Goal: Share content: Share content

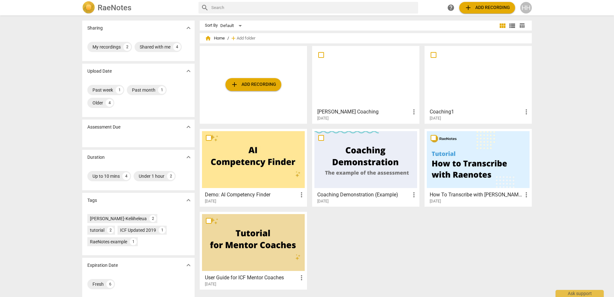
click at [361, 100] on div at bounding box center [365, 76] width 103 height 57
click at [357, 104] on div at bounding box center [365, 76] width 103 height 57
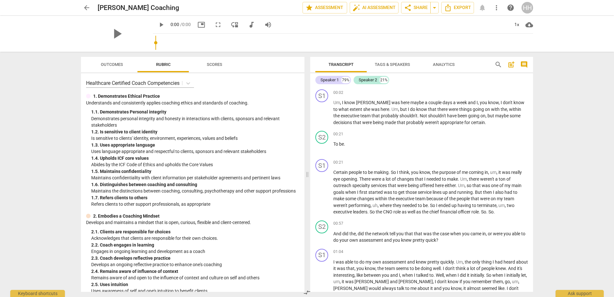
click at [86, 9] on span "arrow_back" at bounding box center [87, 8] width 8 height 8
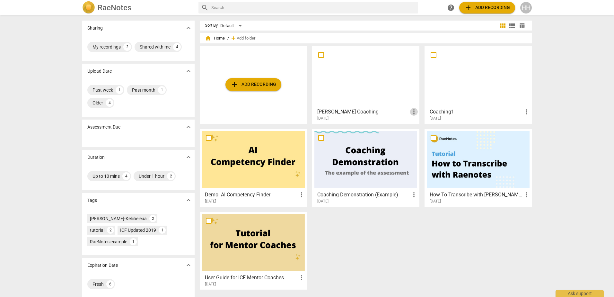
click at [413, 110] on span "more_vert" at bounding box center [414, 112] width 8 height 8
click at [382, 117] on div at bounding box center [307, 148] width 614 height 297
click at [359, 91] on div at bounding box center [365, 76] width 103 height 57
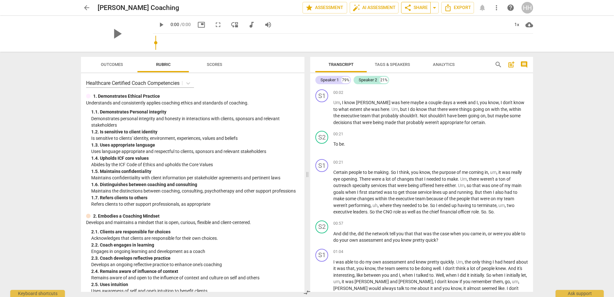
click at [413, 6] on span "share Share" at bounding box center [416, 8] width 24 height 8
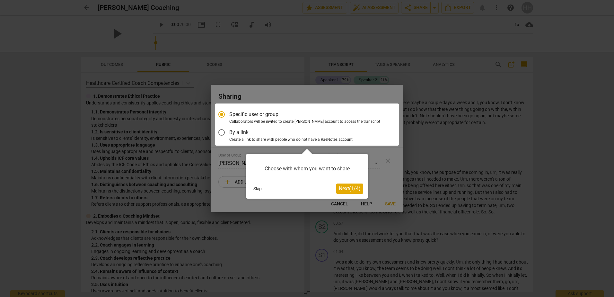
click at [346, 186] on span "Next ( 1 / 4 )" at bounding box center [350, 188] width 22 height 6
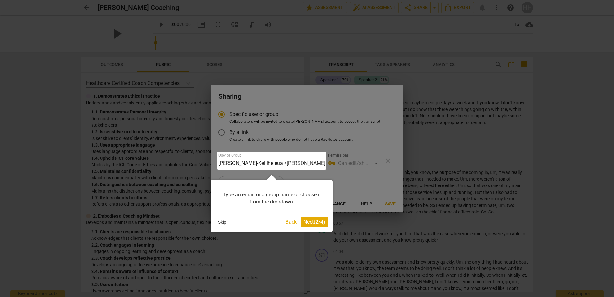
click at [315, 221] on span "Next ( 2 / 4 )" at bounding box center [314, 222] width 22 height 6
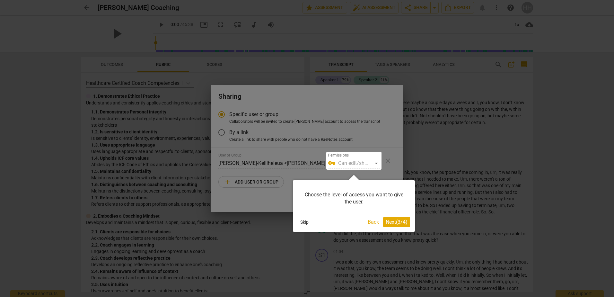
click at [400, 221] on span "Next ( 3 / 4 )" at bounding box center [396, 222] width 22 height 6
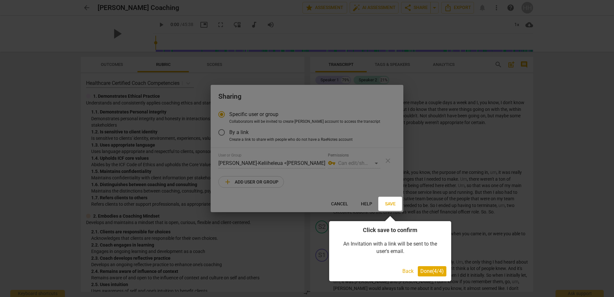
click at [431, 270] on span "Done ( 4 / 4 )" at bounding box center [431, 271] width 23 height 6
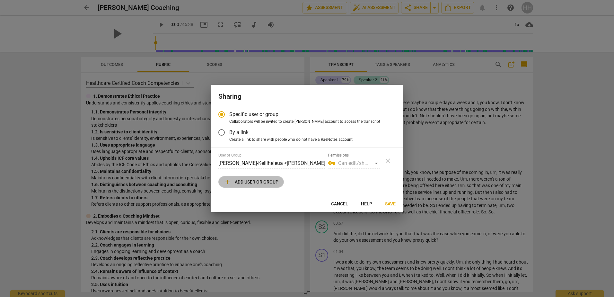
click at [259, 181] on span "add Add user or group" at bounding box center [251, 182] width 55 height 8
radio input "false"
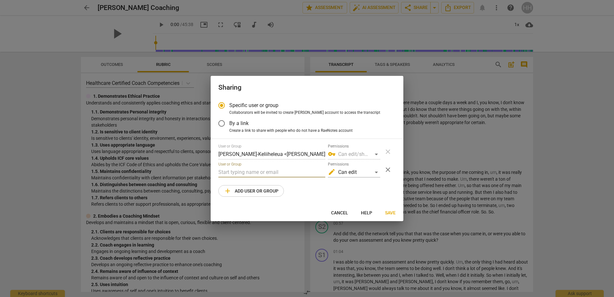
click at [247, 172] on input "text" at bounding box center [271, 172] width 107 height 10
type input "[EMAIL_ADDRESS][DOMAIN_NAME]"
click at [376, 174] on div "edit Can edit" at bounding box center [354, 172] width 52 height 10
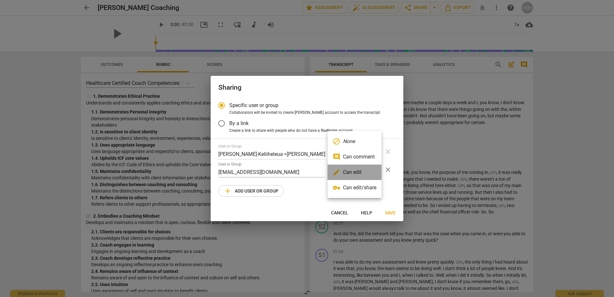
click at [376, 174] on li "edit Can edit" at bounding box center [354, 171] width 54 height 15
radio input "false"
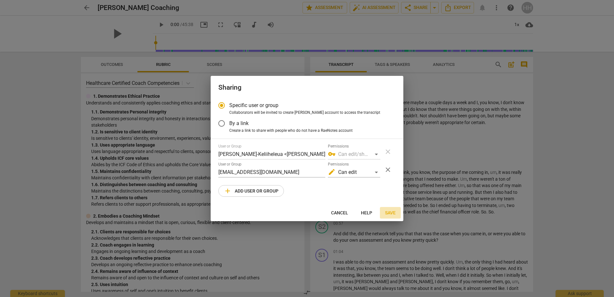
click at [393, 211] on span "Save" at bounding box center [390, 213] width 11 height 6
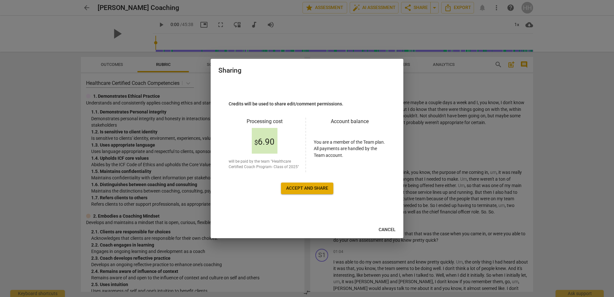
click at [313, 187] on span "Accept and share" at bounding box center [307, 188] width 42 height 6
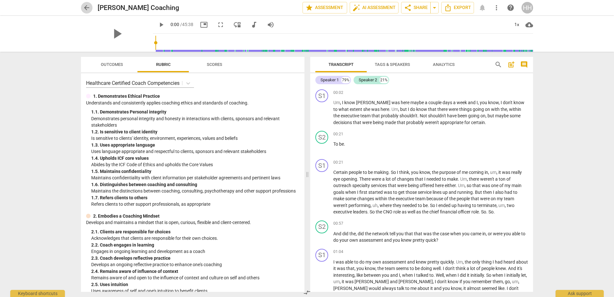
click at [86, 8] on span "arrow_back" at bounding box center [87, 8] width 8 height 8
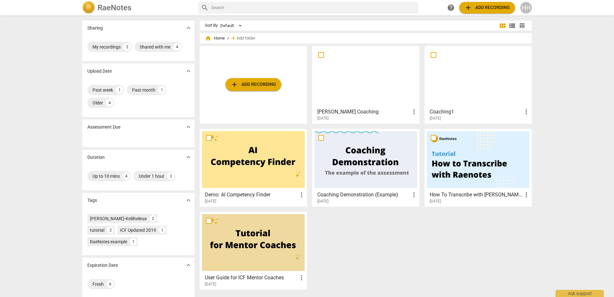
click at [489, 83] on div at bounding box center [478, 76] width 103 height 57
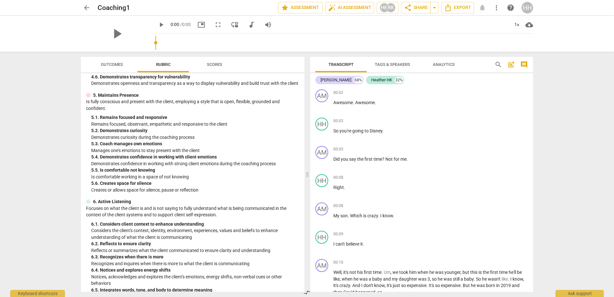
scroll to position [610, 0]
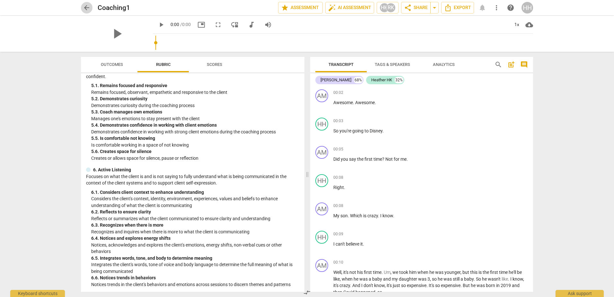
click at [89, 6] on span "arrow_back" at bounding box center [87, 8] width 8 height 8
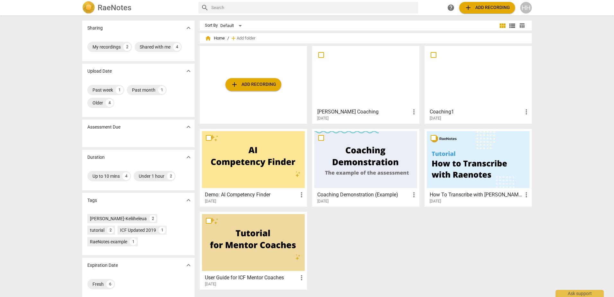
click at [340, 91] on div at bounding box center [365, 76] width 103 height 57
click at [492, 85] on div at bounding box center [478, 76] width 103 height 57
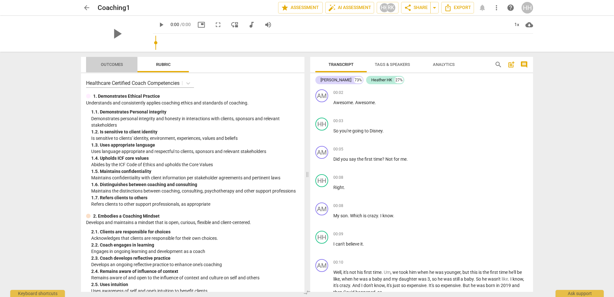
click at [118, 68] on span "Outcomes" at bounding box center [112, 64] width 38 height 9
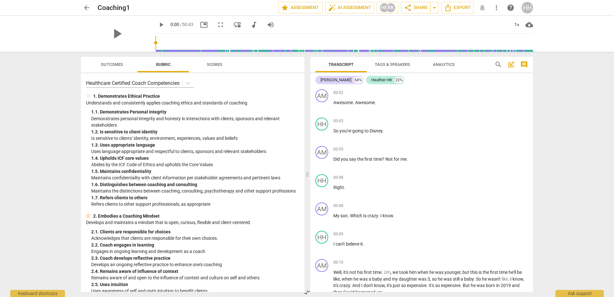
click at [118, 68] on span "Outcomes" at bounding box center [112, 64] width 38 height 9
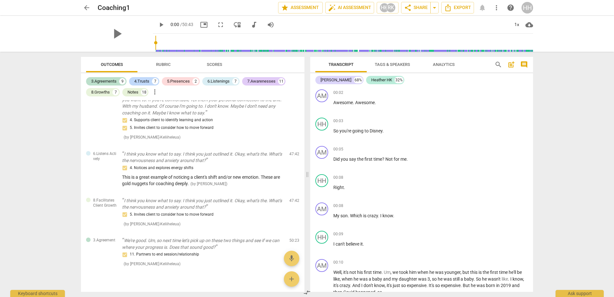
scroll to position [2520, 0]
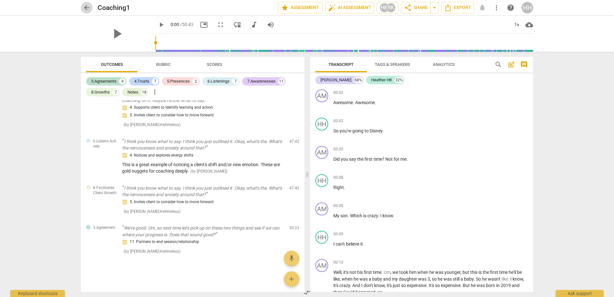
click at [87, 6] on span "arrow_back" at bounding box center [87, 8] width 8 height 8
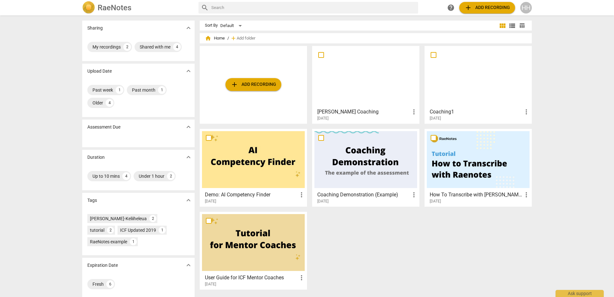
click at [524, 8] on div "HH" at bounding box center [526, 8] width 12 height 12
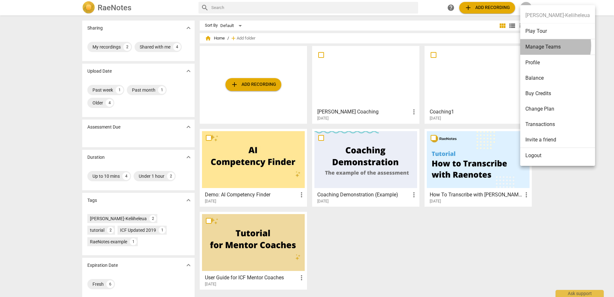
click at [545, 46] on li "Manage Teams" at bounding box center [557, 47] width 75 height 16
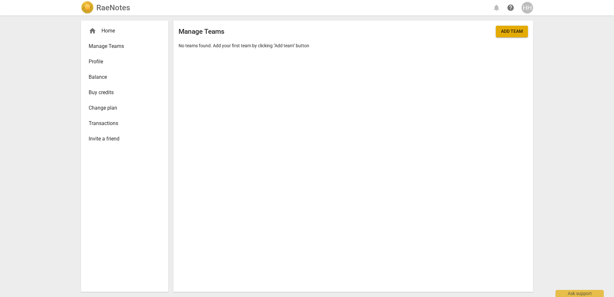
click at [93, 48] on span "Manage Teams" at bounding box center [122, 46] width 67 height 8
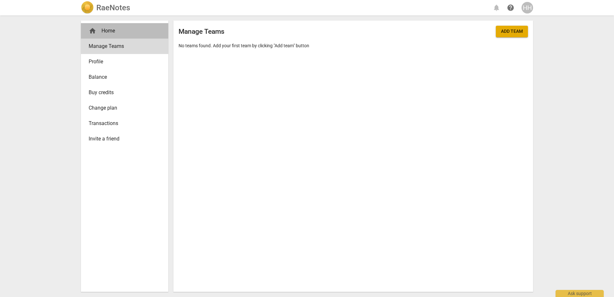
click at [116, 31] on div "home Home" at bounding box center [122, 31] width 67 height 8
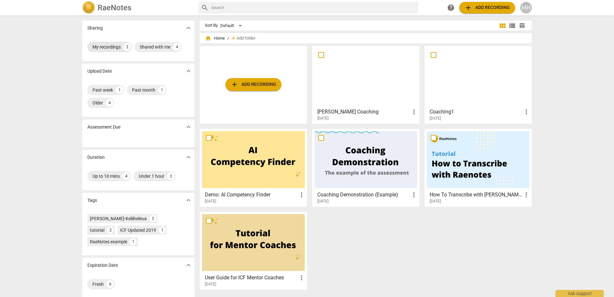
click at [102, 45] on div "My recordings" at bounding box center [106, 47] width 28 height 6
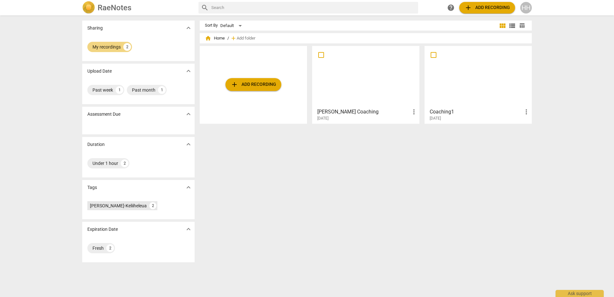
click at [110, 203] on div "[PERSON_NAME]-Keliiheleua" at bounding box center [118, 205] width 57 height 6
click at [108, 44] on div "My recordings" at bounding box center [106, 47] width 28 height 6
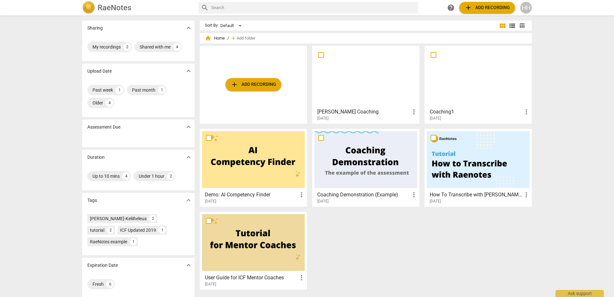
click at [366, 77] on div at bounding box center [365, 76] width 103 height 57
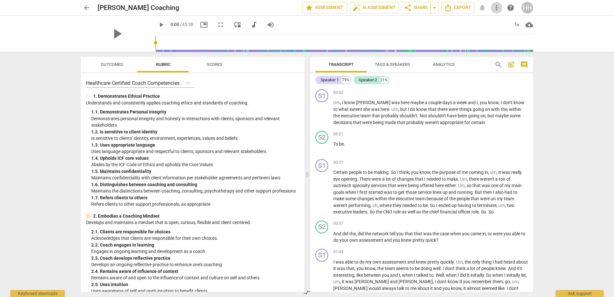
click at [497, 7] on span "more_vert" at bounding box center [496, 8] width 8 height 8
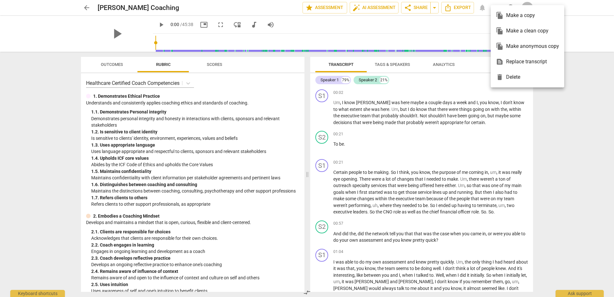
click at [392, 24] on div at bounding box center [307, 148] width 614 height 297
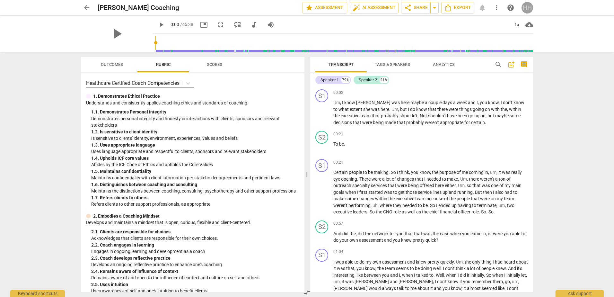
click at [527, 6] on div "HH" at bounding box center [527, 8] width 12 height 12
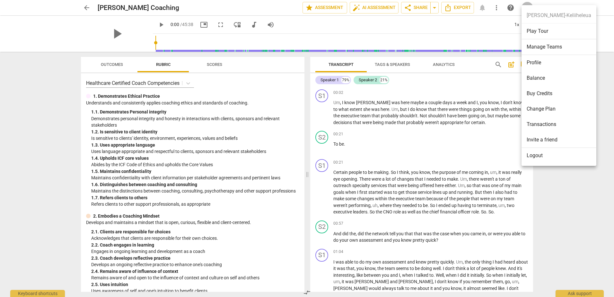
click at [537, 61] on li "Profile" at bounding box center [558, 62] width 75 height 15
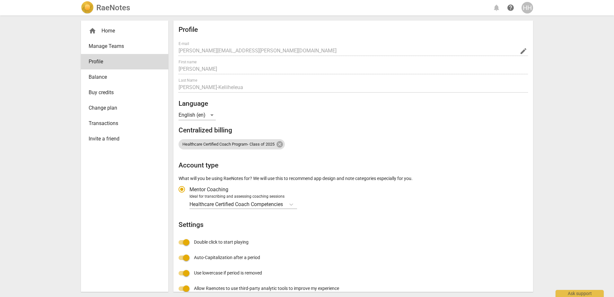
radio input "false"
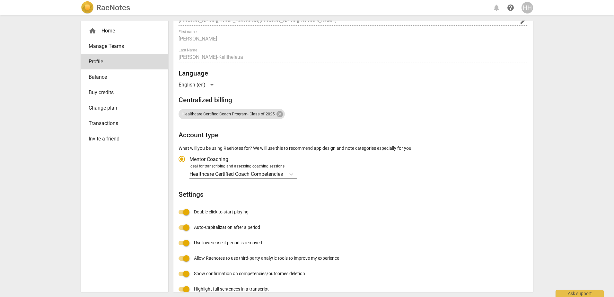
scroll to position [56, 0]
